Goal: Information Seeking & Learning: Learn about a topic

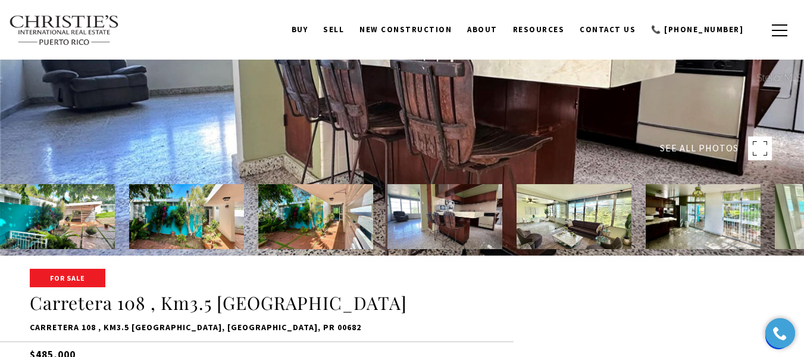
scroll to position [119, 0]
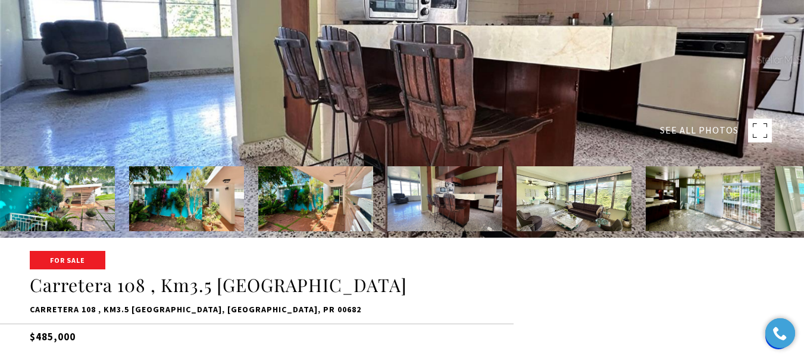
click at [583, 202] on img at bounding box center [574, 198] width 115 height 65
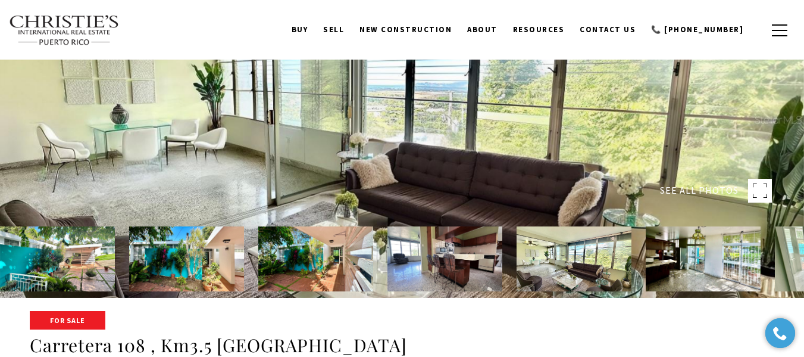
scroll to position [60, 0]
click at [693, 253] on img at bounding box center [703, 258] width 115 height 65
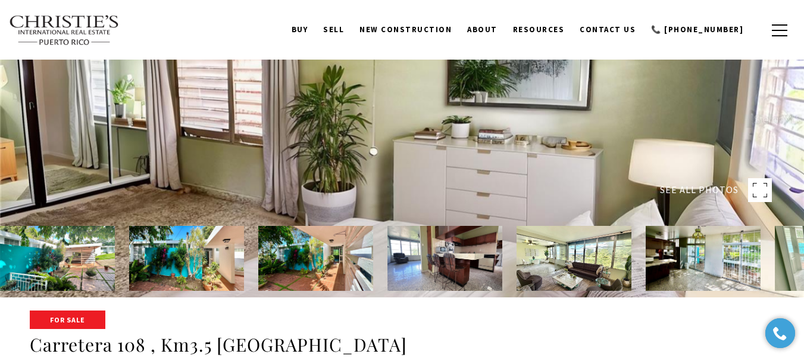
scroll to position [0, 0]
